Goal: Task Accomplishment & Management: Use online tool/utility

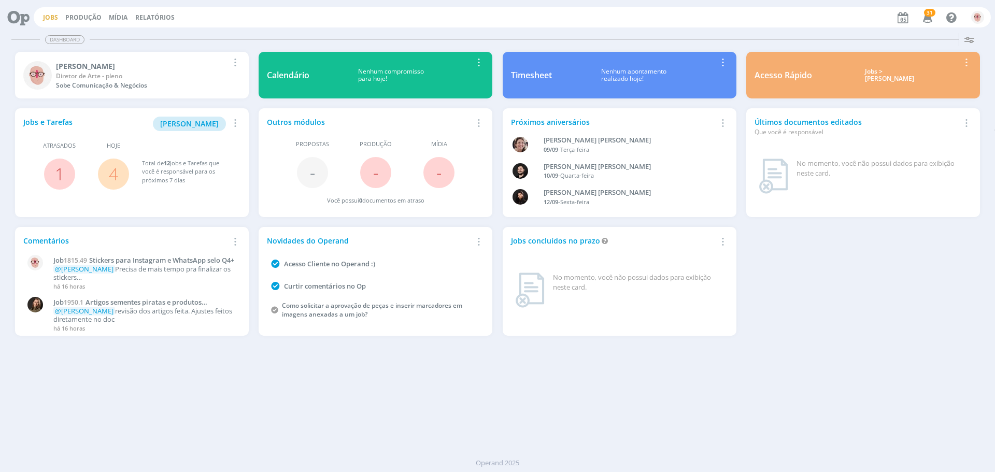
click at [46, 18] on link "Jobs" at bounding box center [50, 17] width 15 height 9
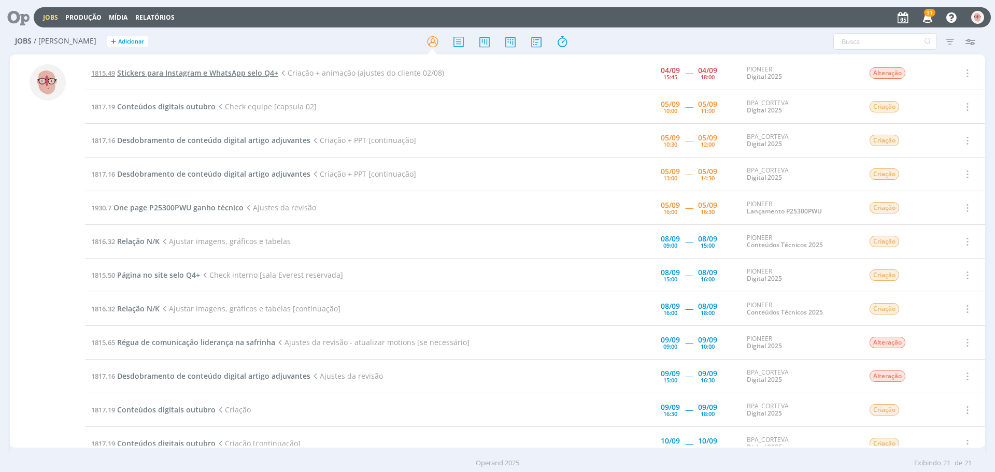
click at [259, 71] on span "Stickers para Instagram e WhatsApp selo Q4+" at bounding box center [197, 73] width 161 height 10
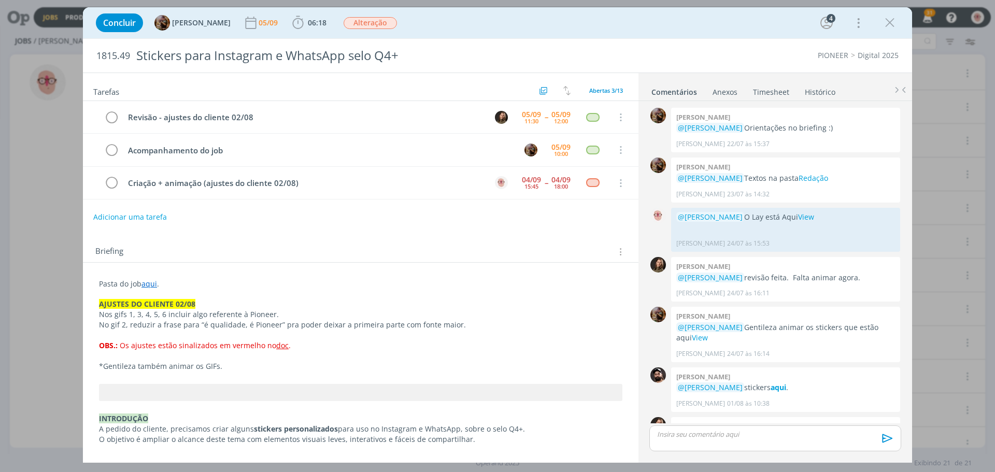
scroll to position [375, 0]
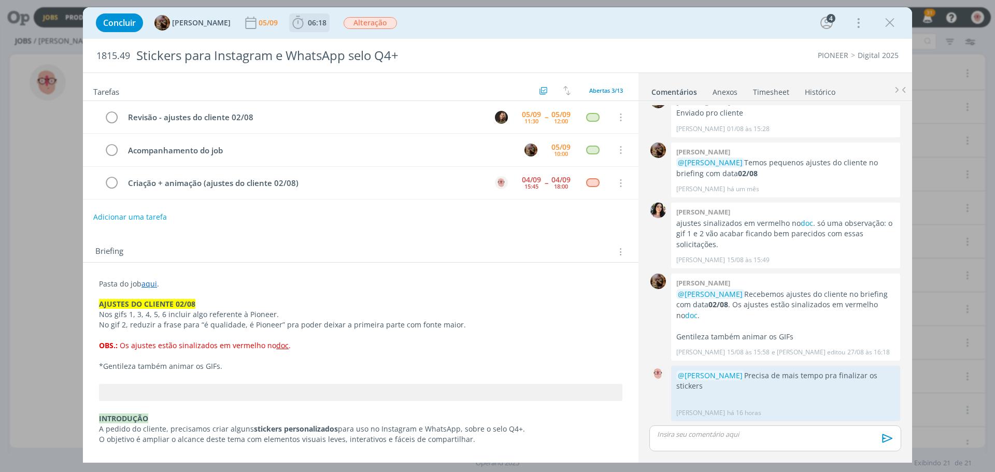
click at [303, 23] on icon "dialog" at bounding box center [297, 22] width 11 height 13
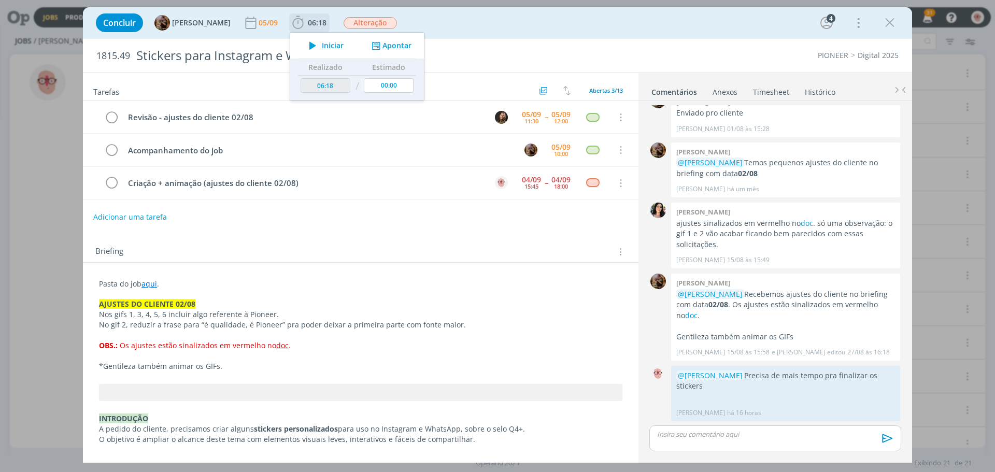
click at [322, 47] on icon "dialog" at bounding box center [313, 45] width 18 height 13
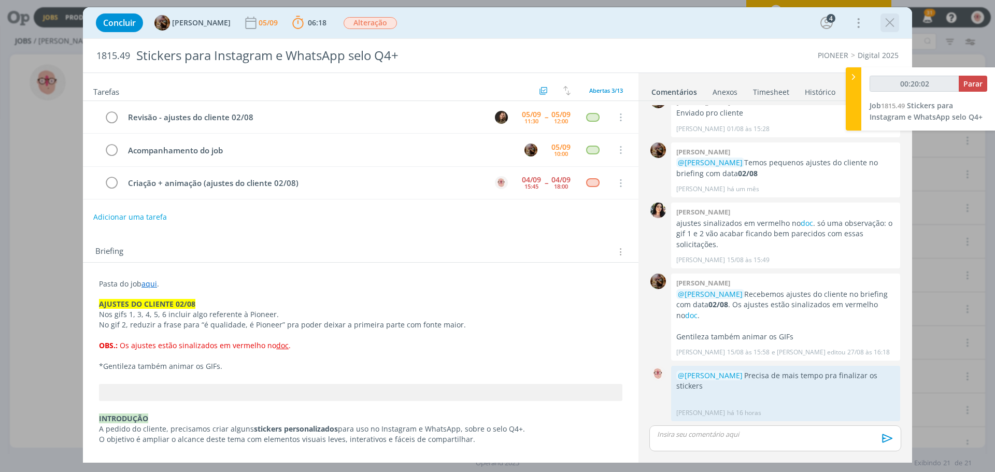
click at [891, 20] on icon "dialog" at bounding box center [890, 23] width 16 height 16
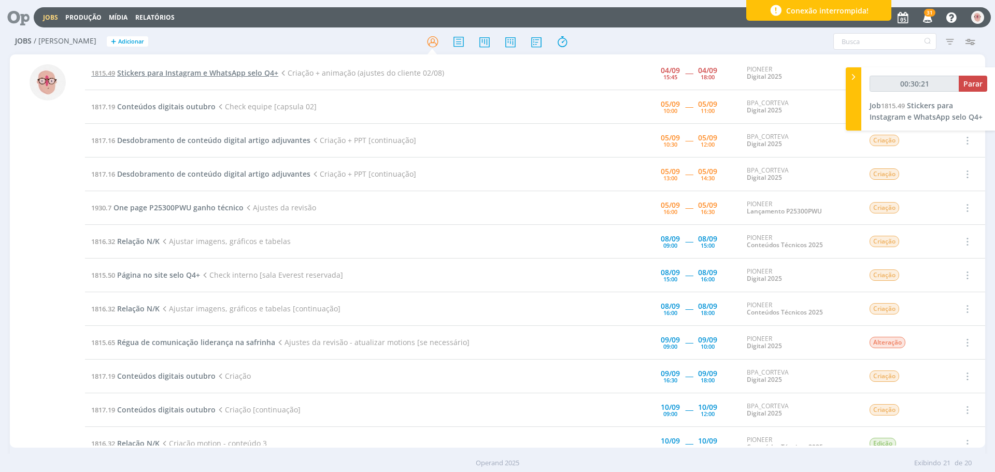
click at [152, 73] on span "Stickers para Instagram e WhatsApp selo Q4+" at bounding box center [197, 73] width 161 height 10
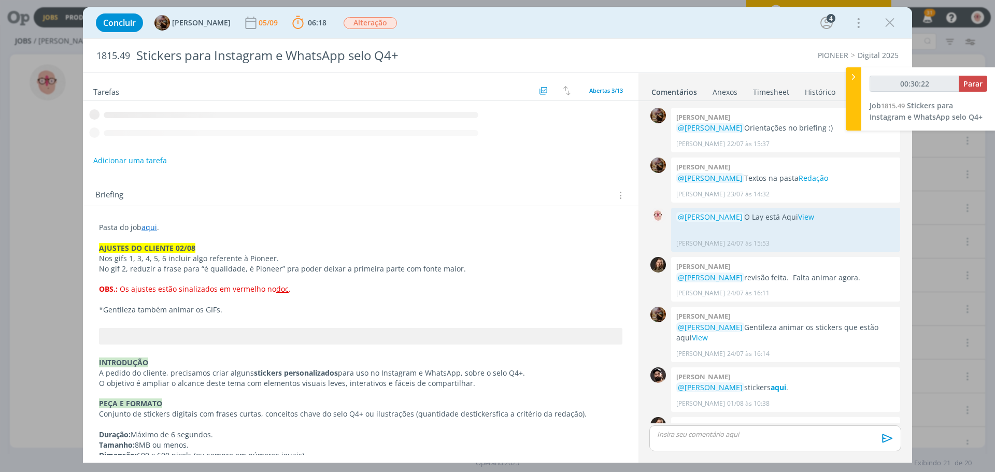
scroll to position [375, 0]
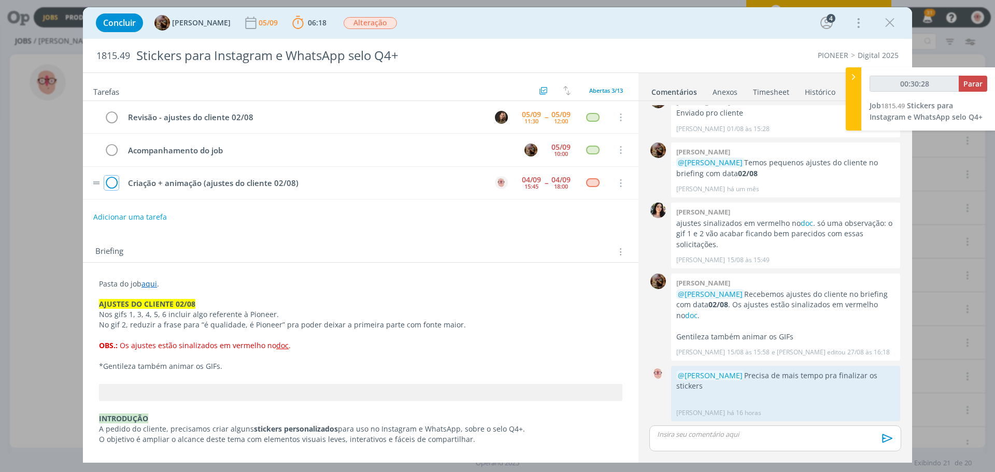
click at [113, 185] on icon "dialog" at bounding box center [111, 184] width 15 height 16
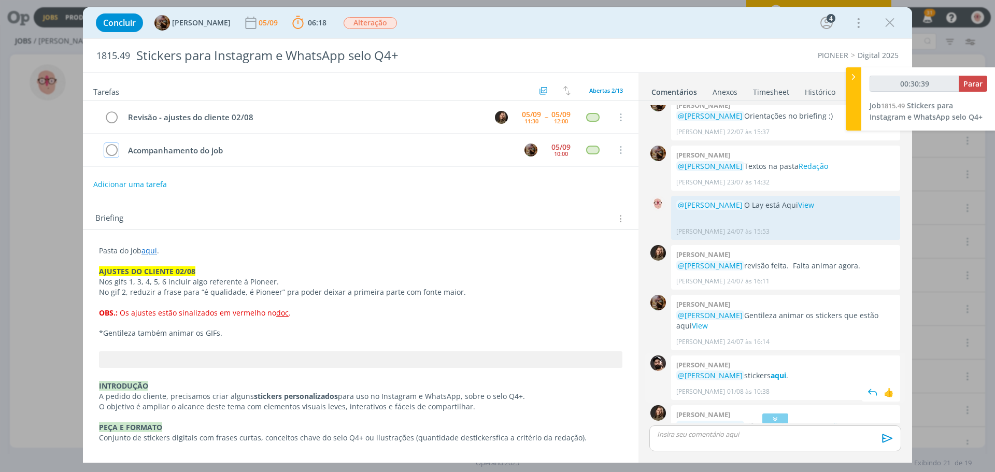
scroll to position [64, 0]
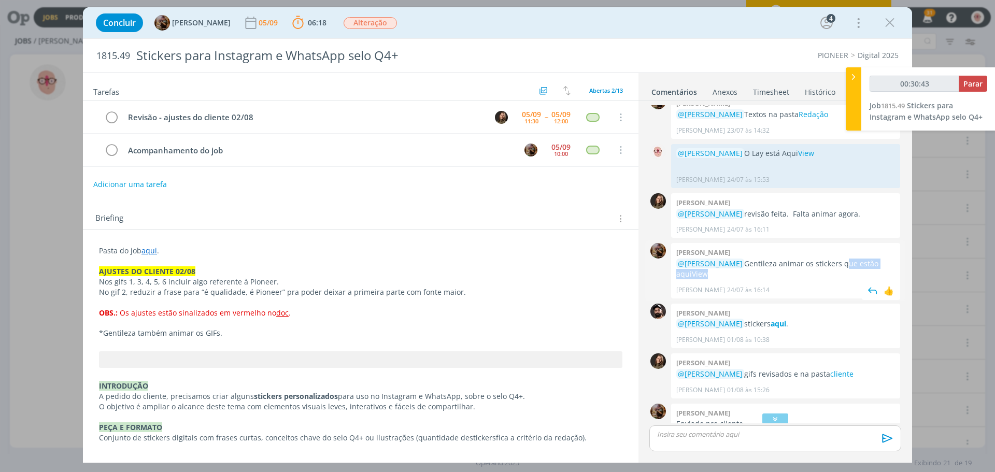
drag, startPoint x: 832, startPoint y: 262, endPoint x: 856, endPoint y: 276, distance: 28.3
click at [856, 276] on p "@[PERSON_NAME] Gentileza animar os stickers que estão aqui View" at bounding box center [785, 269] width 219 height 21
copy p "que estão aqui View"
click at [725, 438] on p "dialog" at bounding box center [774, 434] width 235 height 9
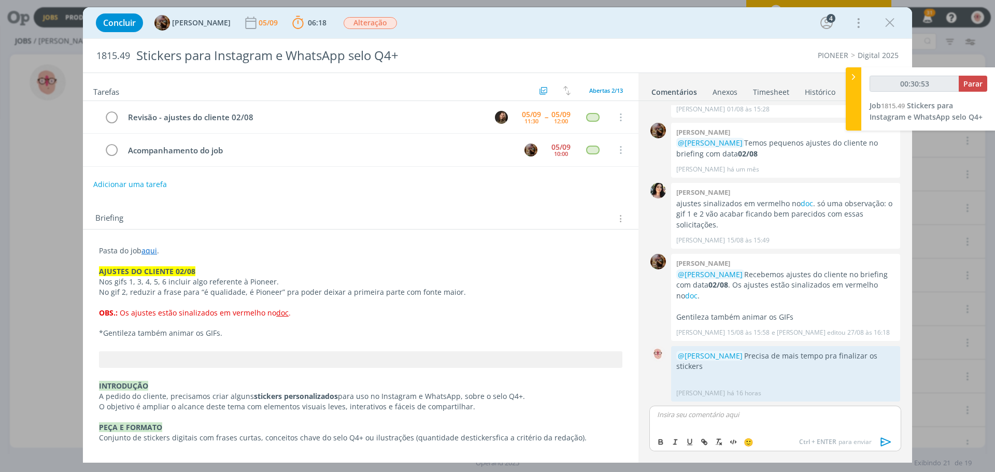
click at [724, 420] on div "dialog" at bounding box center [775, 419] width 252 height 26
type input "00:30:55"
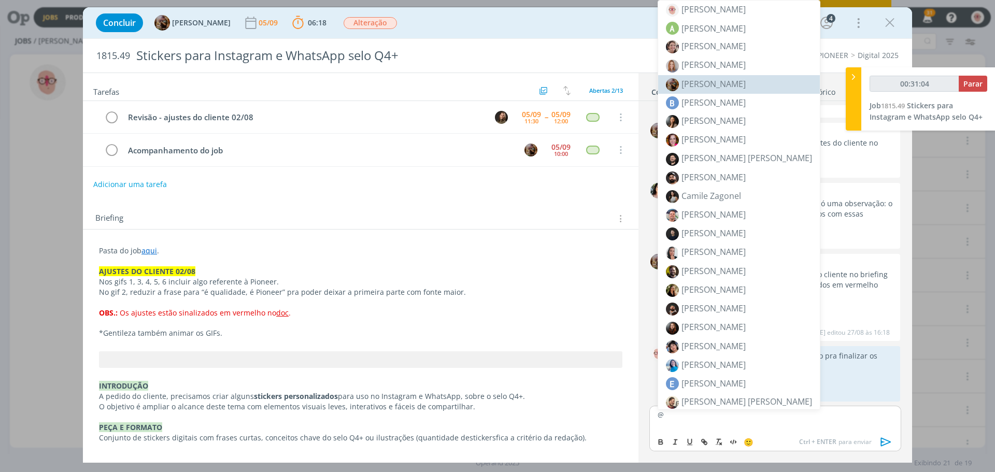
click at [711, 85] on span "[PERSON_NAME]" at bounding box center [713, 83] width 64 height 11
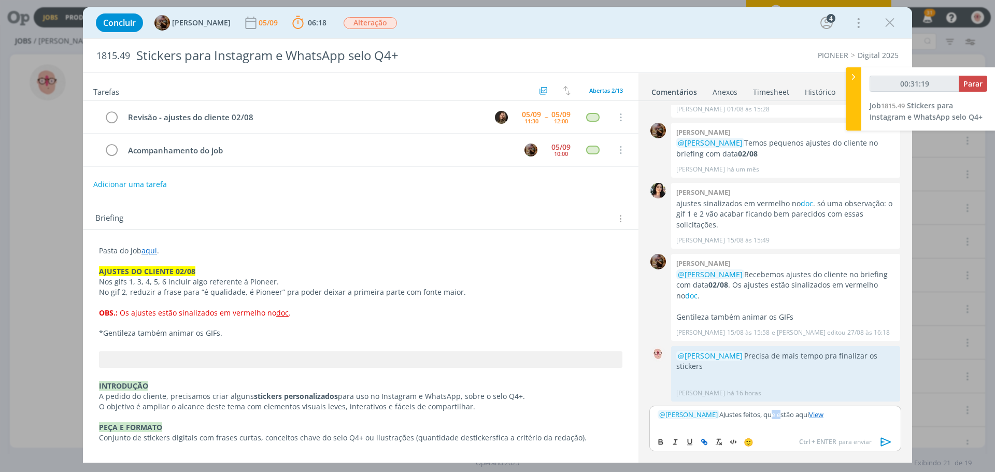
drag, startPoint x: 787, startPoint y: 412, endPoint x: 776, endPoint y: 412, distance: 11.4
click at [776, 412] on p "﻿ @ [PERSON_NAME] ﻿ AJustes feitos, que estão aqui View" at bounding box center [774, 414] width 235 height 9
click at [810, 415] on link "View" at bounding box center [802, 414] width 15 height 9
click at [796, 391] on link "[URL][DOMAIN_NAME]" at bounding box center [761, 394] width 70 height 13
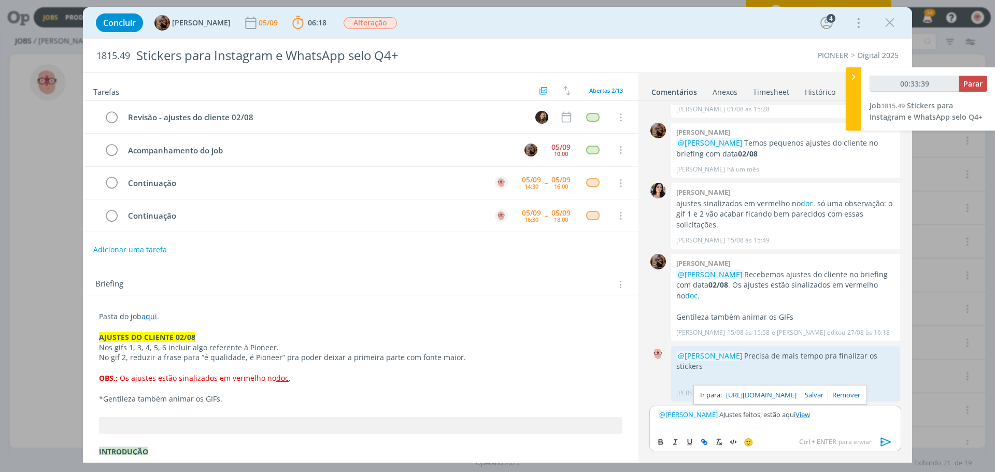
scroll to position [445, 0]
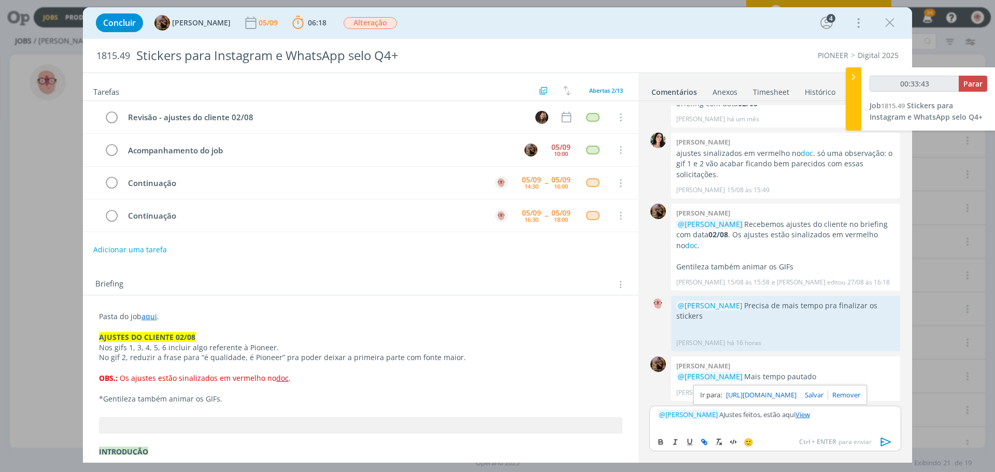
type input "00:33:44"
click at [983, 82] on button "Parar" at bounding box center [973, 84] width 28 height 16
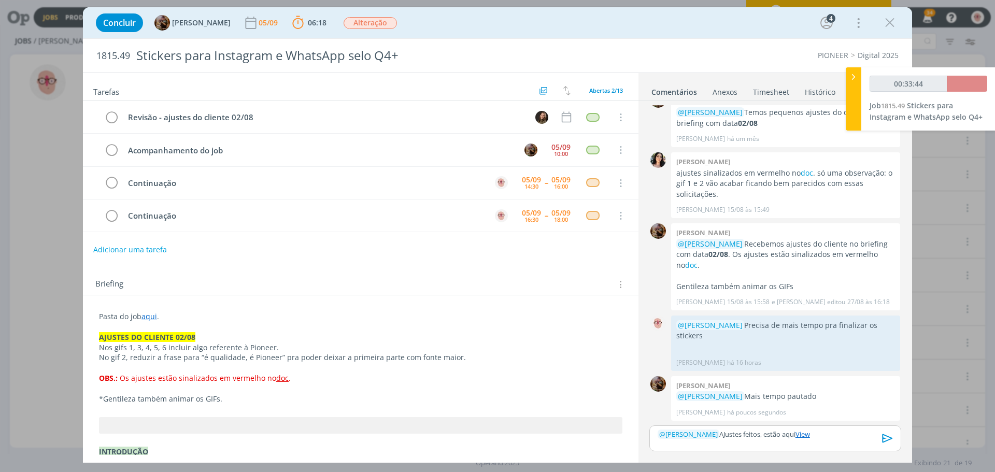
scroll to position [425, 0]
click at [890, 438] on icon "dialog" at bounding box center [887, 438] width 10 height 9
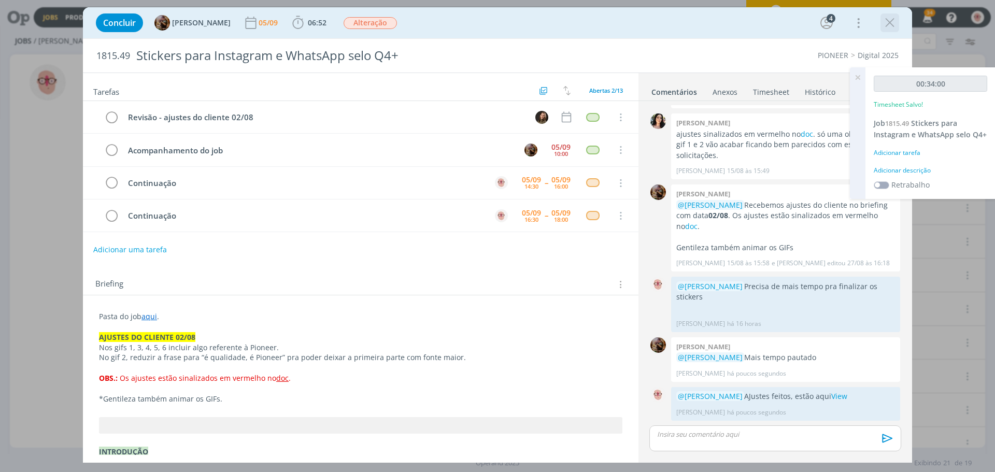
click at [891, 23] on icon "dialog" at bounding box center [890, 23] width 16 height 16
